Goal: Task Accomplishment & Management: Manage account settings

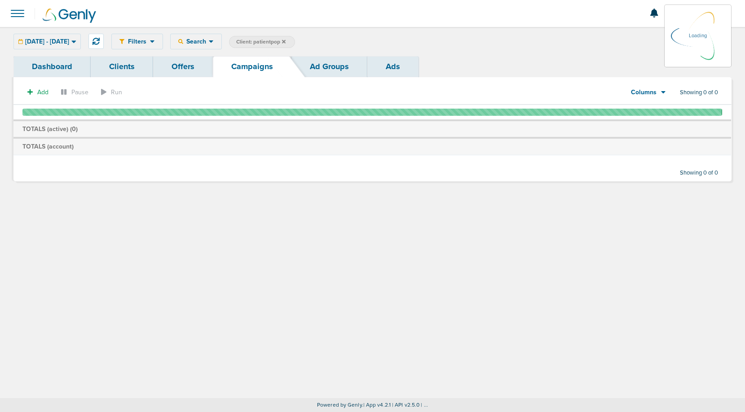
click at [286, 41] on icon at bounding box center [284, 42] width 4 height 4
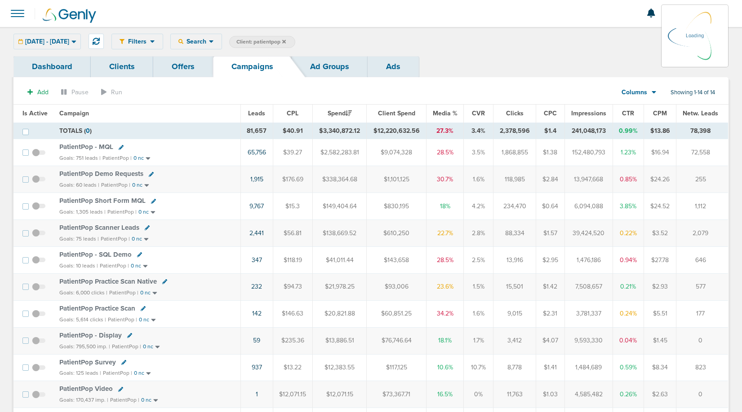
click at [295, 42] on label "Client: patientpop" at bounding box center [262, 42] width 66 height 12
click at [286, 40] on icon at bounding box center [284, 41] width 4 height 5
click at [286, 41] on icon at bounding box center [284, 42] width 4 height 4
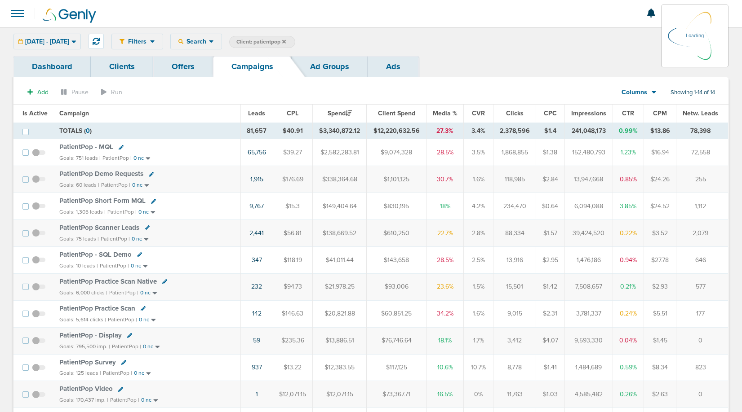
click at [286, 40] on icon at bounding box center [284, 41] width 4 height 5
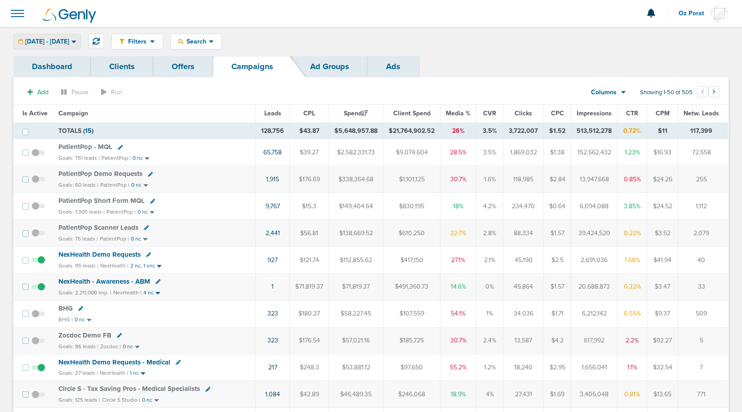
click at [64, 41] on span "[DATE] - [DATE]" at bounding box center [47, 42] width 44 height 6
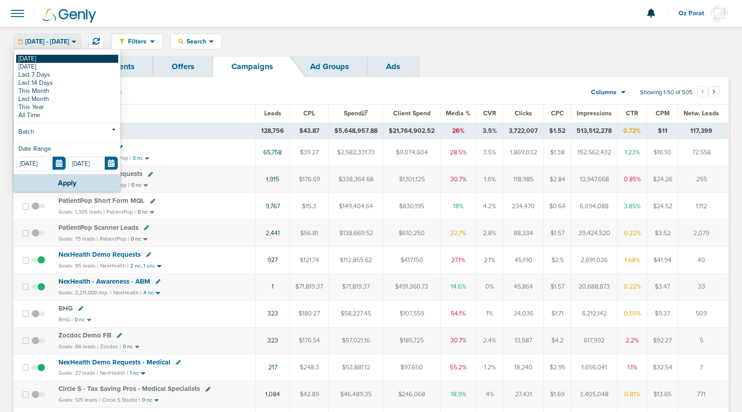
click at [49, 57] on link "[DATE]" at bounding box center [67, 59] width 102 height 8
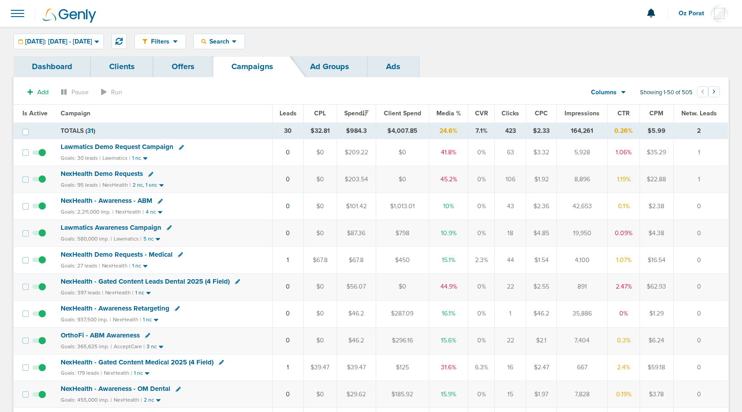
click at [688, 15] on span "Oz Porat" at bounding box center [694, 13] width 32 height 6
click at [681, 36] on link "Sign Out" at bounding box center [683, 38] width 90 height 11
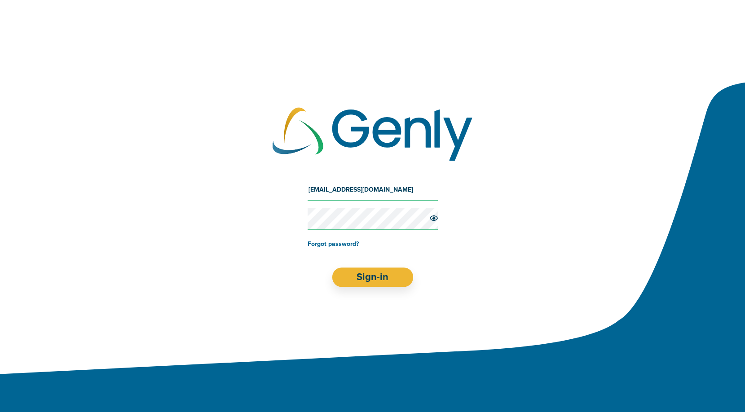
click at [370, 187] on input "[EMAIL_ADDRESS][DOMAIN_NAME]" at bounding box center [373, 190] width 130 height 22
type input "[EMAIL_ADDRESS][DOMAIN_NAME]"
click at [362, 272] on button "Sign-in" at bounding box center [372, 277] width 81 height 19
